Goal: Task Accomplishment & Management: Use online tool/utility

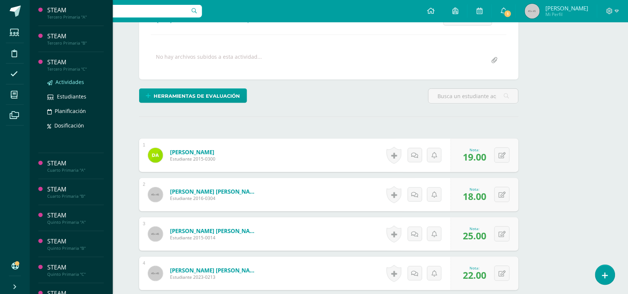
click at [62, 82] on span "Actividades" at bounding box center [69, 81] width 29 height 7
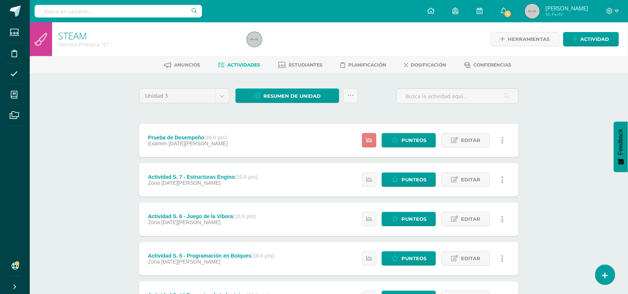
click at [367, 136] on link at bounding box center [369, 140] width 15 height 15
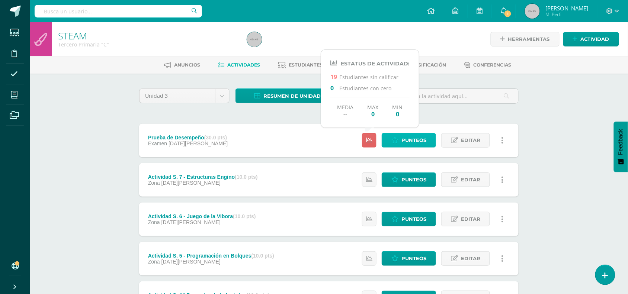
click at [397, 141] on icon at bounding box center [394, 140] width 7 height 6
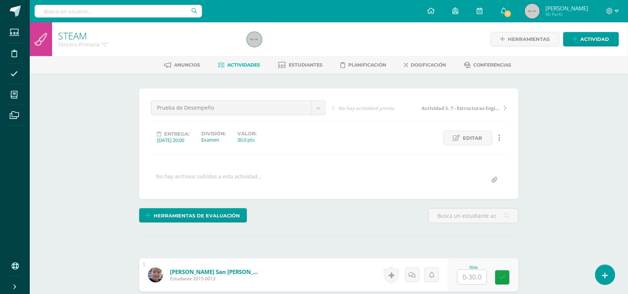
click at [382, 226] on div "Herramientas de evaluación Lista de cotejo Escala de valoración Puntos Extra Su…" at bounding box center [328, 218] width 385 height 21
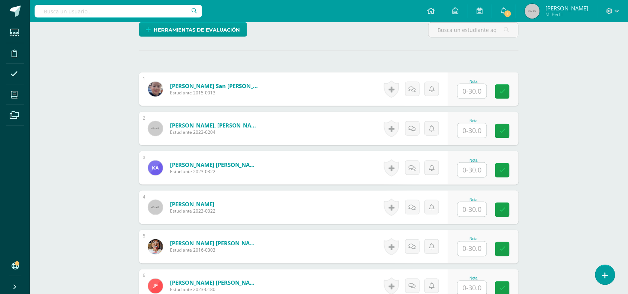
scroll to position [205, 0]
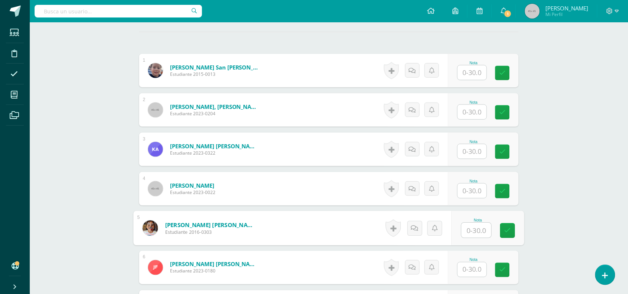
click at [475, 229] on input "text" at bounding box center [477, 230] width 30 height 15
type input "26"
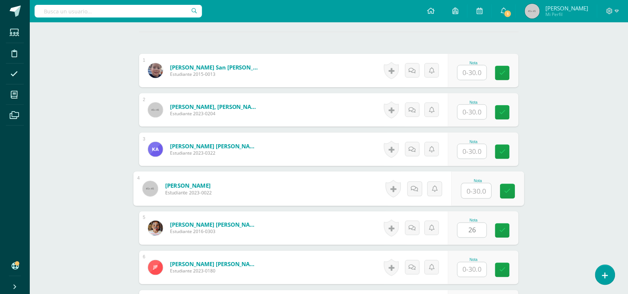
click at [479, 190] on input "text" at bounding box center [477, 191] width 30 height 15
type input "25"
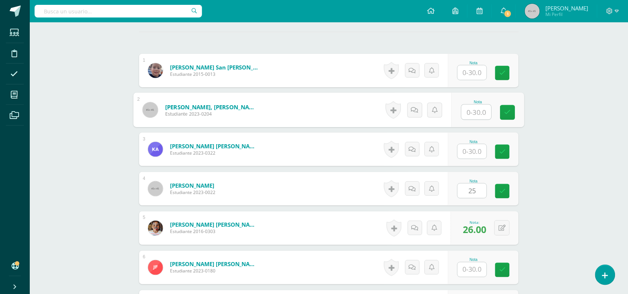
click at [472, 118] on input "text" at bounding box center [477, 112] width 30 height 15
type input "24"
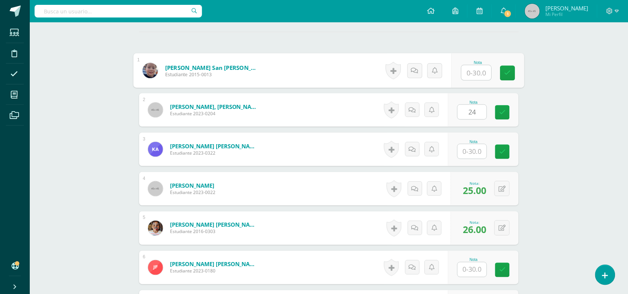
click at [472, 71] on input "text" at bounding box center [477, 72] width 30 height 15
type input "27"
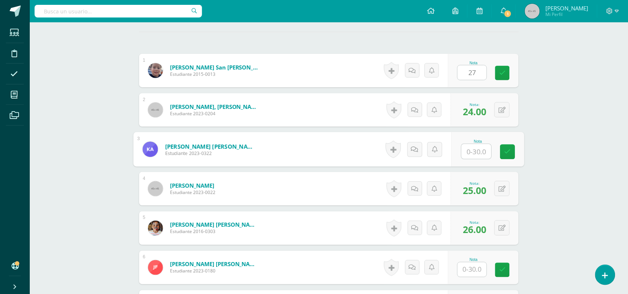
click at [471, 151] on input "text" at bounding box center [477, 151] width 30 height 15
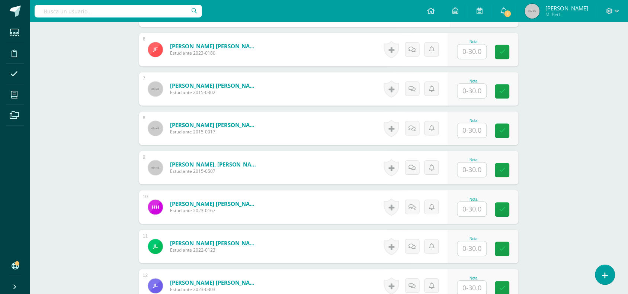
scroll to position [429, 0]
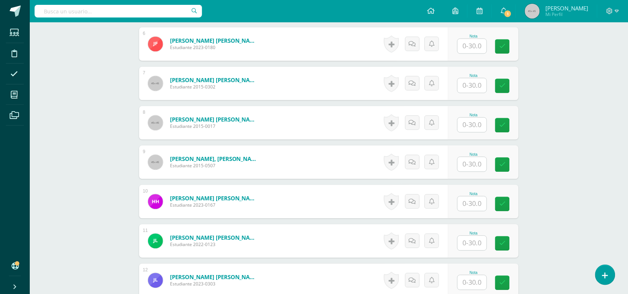
type input "28"
click at [472, 46] on input "text" at bounding box center [472, 46] width 29 height 15
type input "27"
type input "28"
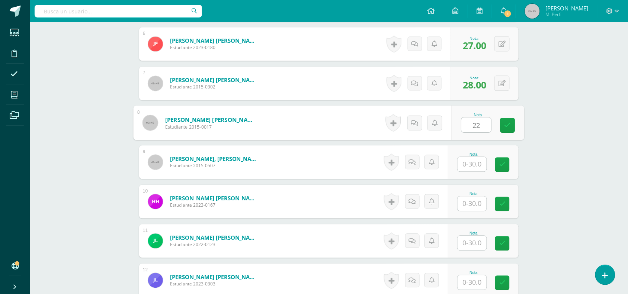
type input "22"
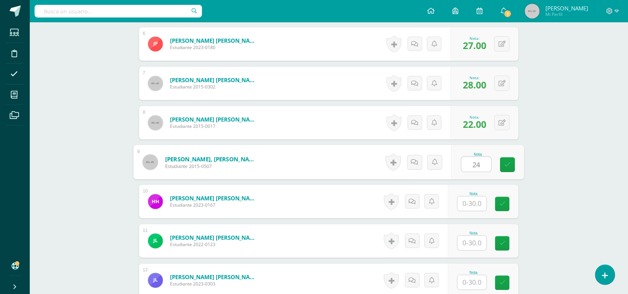
type input "24"
